Goal: Check status: Check status

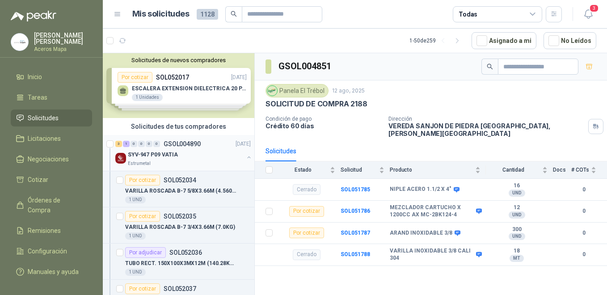
click at [174, 164] on div "Estrumetal" at bounding box center [186, 163] width 116 height 7
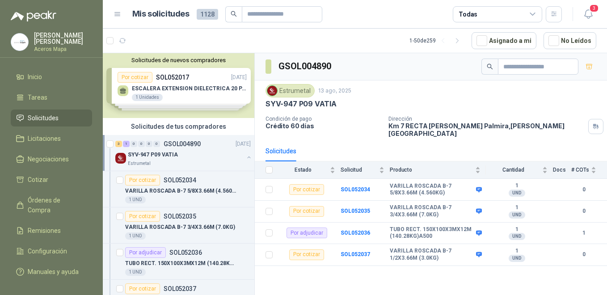
click at [181, 161] on div "Estrumetal" at bounding box center [186, 163] width 116 height 7
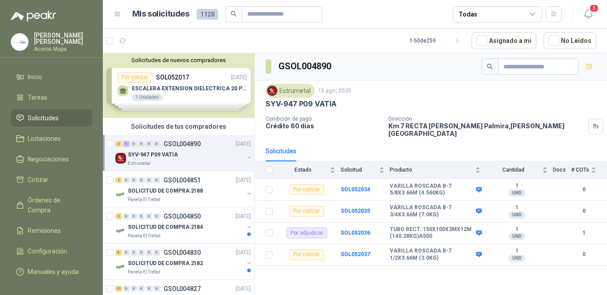
click at [181, 161] on div "Estrumetal" at bounding box center [186, 163] width 116 height 7
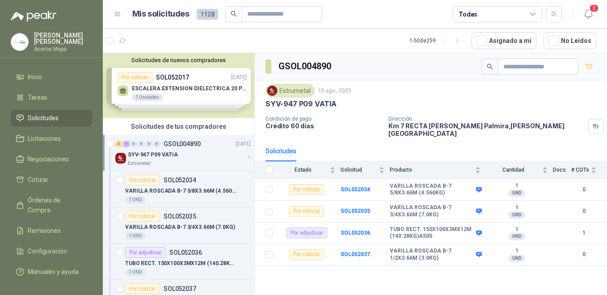
click at [181, 161] on div "Estrumetal" at bounding box center [186, 163] width 116 height 7
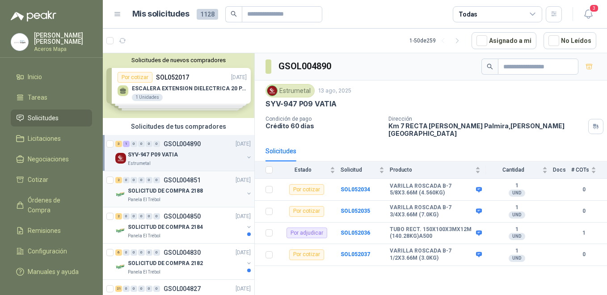
click at [173, 194] on p "SOLICITUD DE COMPRA 2188" at bounding box center [165, 191] width 75 height 8
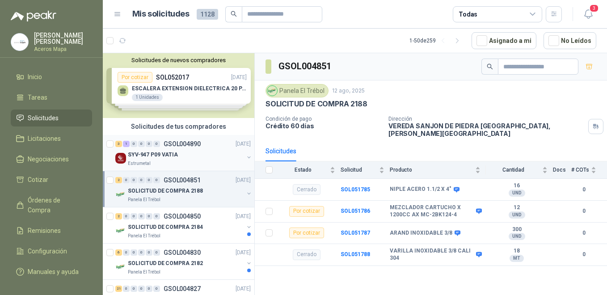
click at [175, 164] on div "Estrumetal" at bounding box center [186, 163] width 116 height 7
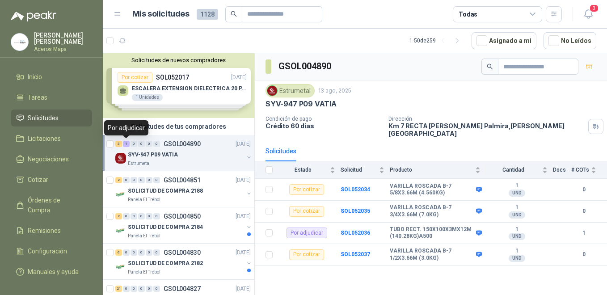
click at [125, 144] on div "1" at bounding box center [126, 144] width 7 height 6
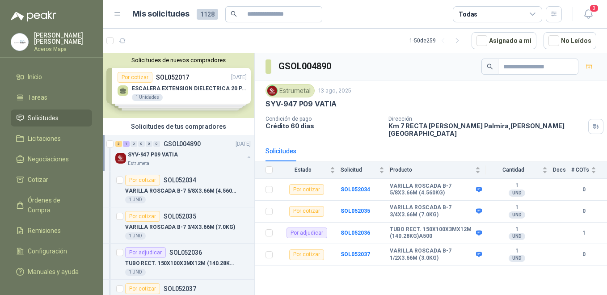
click at [119, 147] on div "3" at bounding box center [118, 144] width 7 height 6
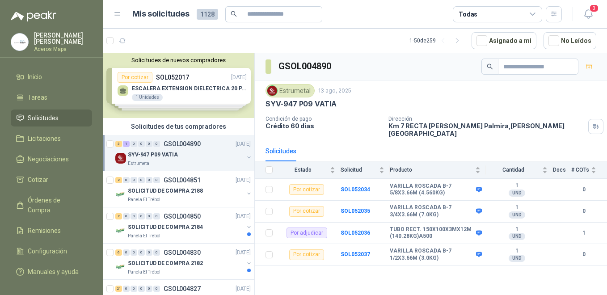
click at [165, 162] on div "Estrumetal" at bounding box center [186, 163] width 116 height 7
